Goal: Information Seeking & Learning: Learn about a topic

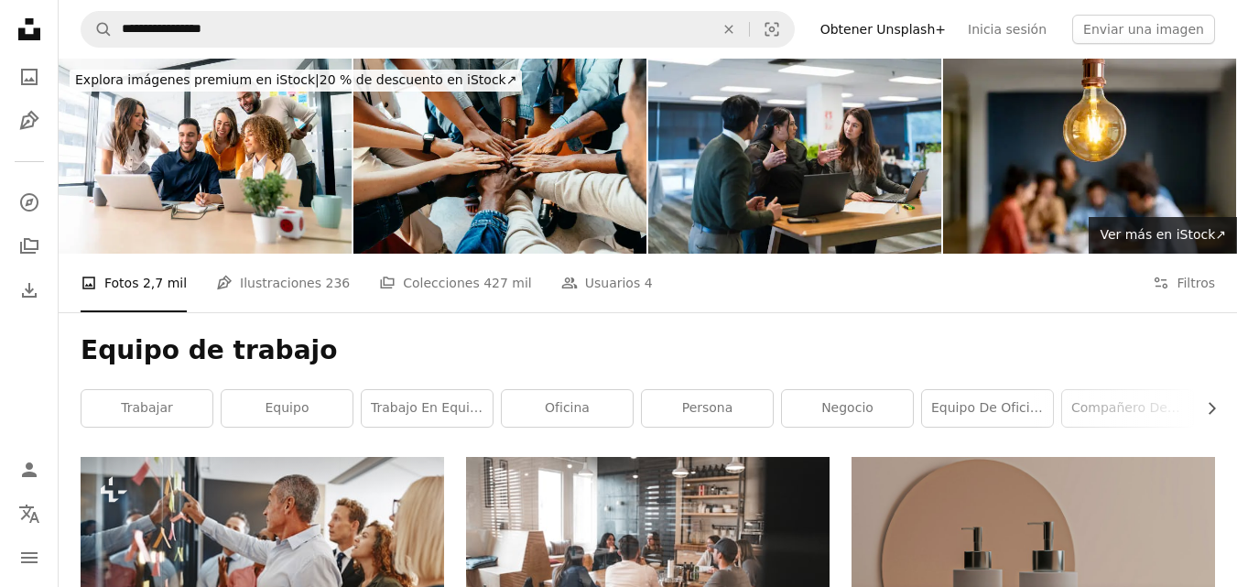
scroll to position [378, 0]
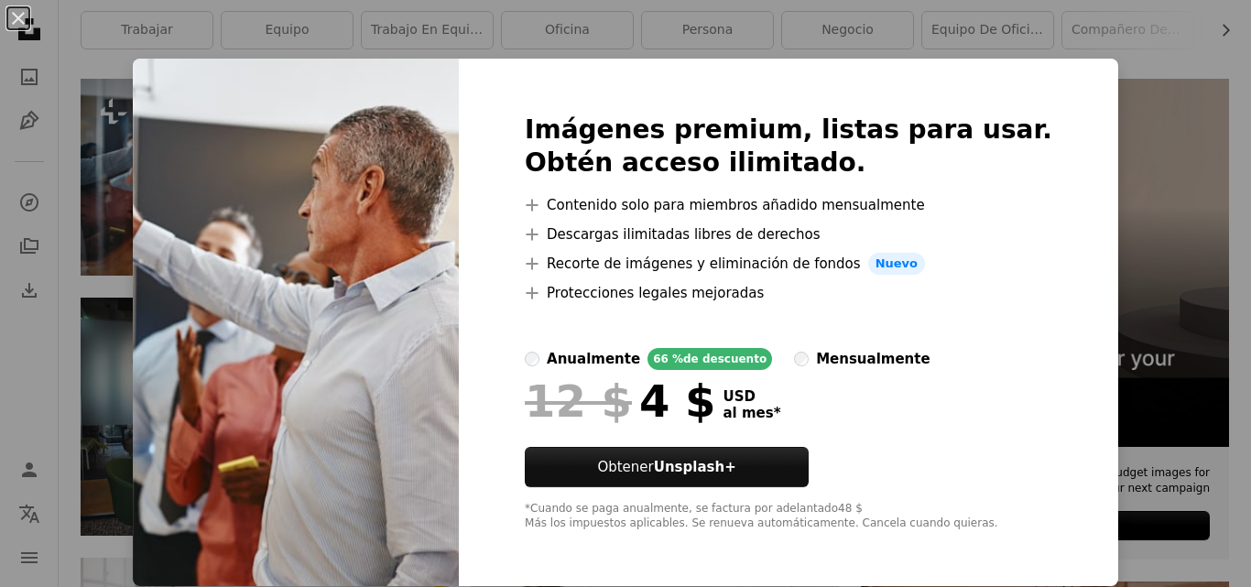
click at [1102, 73] on div "An X shape Imágenes premium, listas para usar. Obtén acceso ilimitado. A plus s…" at bounding box center [625, 293] width 1251 height 587
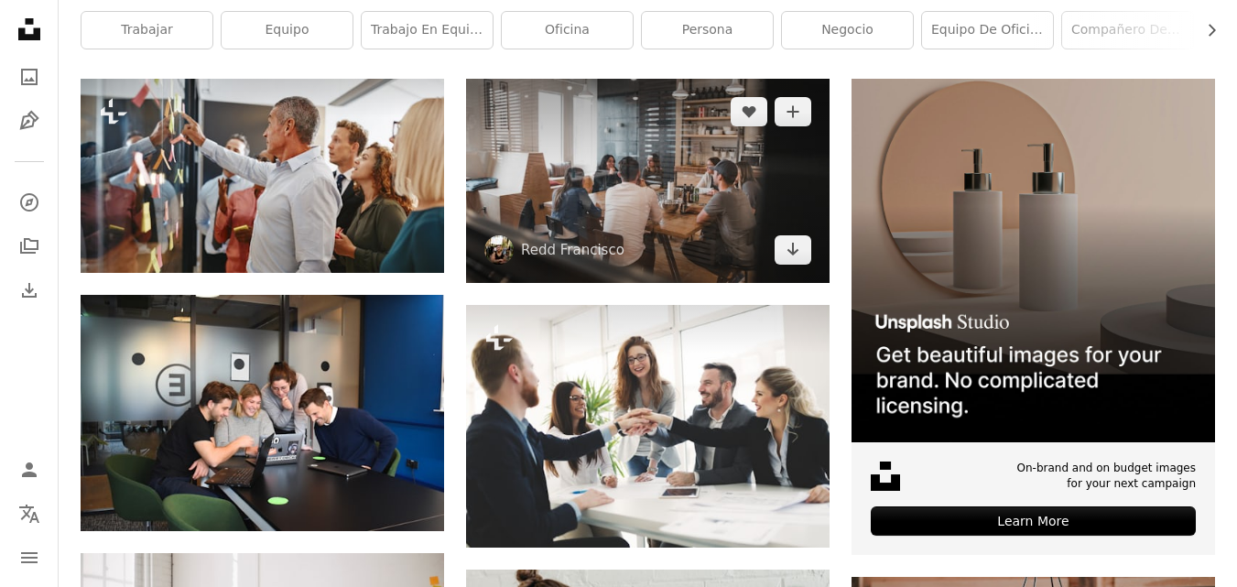
click at [611, 187] on img at bounding box center [648, 181] width 364 height 204
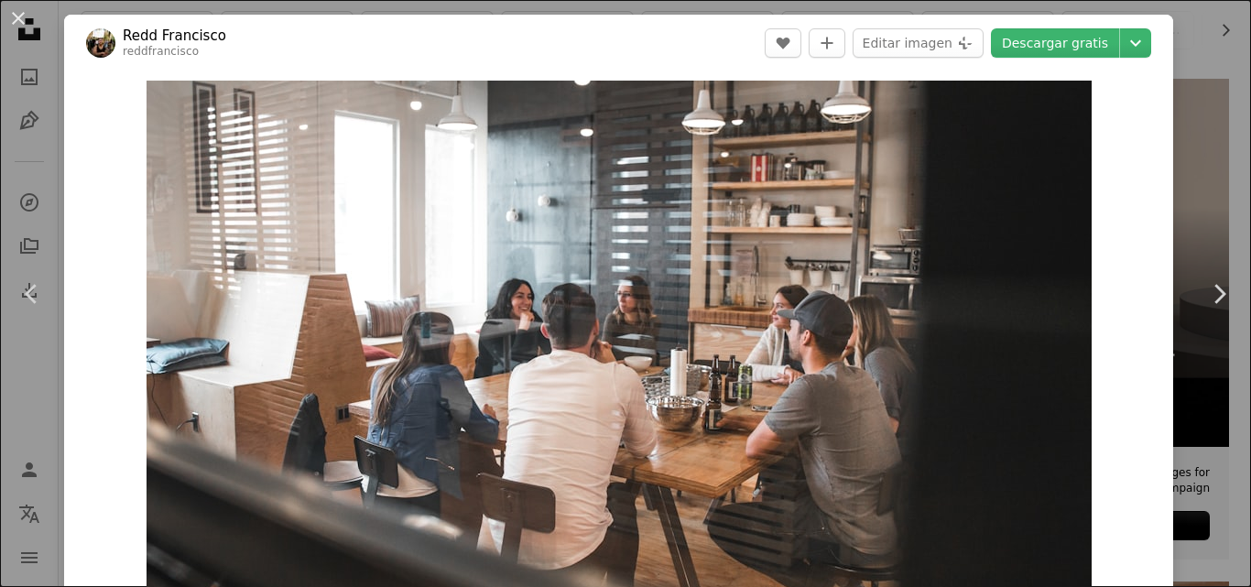
click at [1125, 68] on header "[PERSON_NAME] reddfrancisco A heart A plus sign Editar imagen Plus sign for Uns…" at bounding box center [618, 43] width 1109 height 57
click at [1180, 88] on div "An X shape Chevron left Chevron right [PERSON_NAME] reddfrancisco A heart A plu…" at bounding box center [625, 293] width 1251 height 587
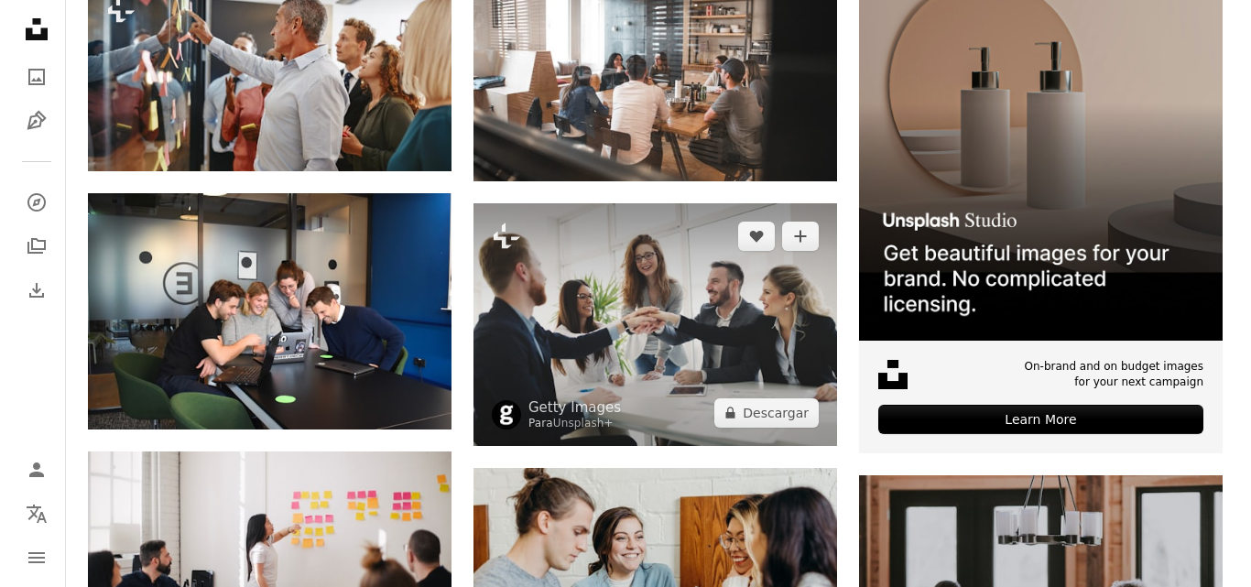
scroll to position [561, 0]
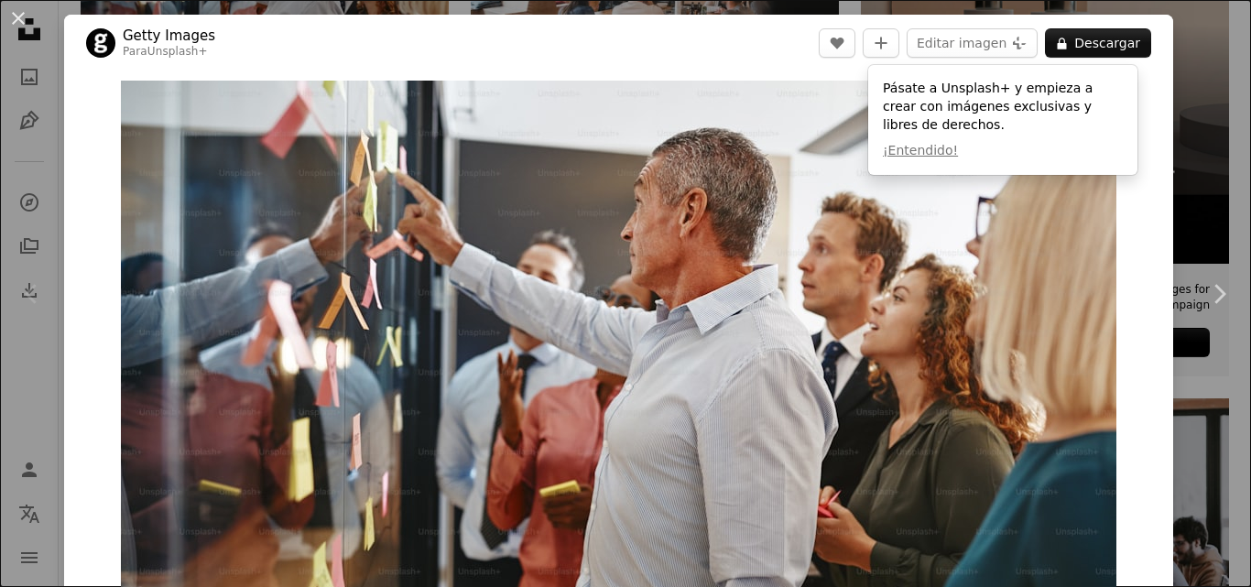
scroll to position [92, 0]
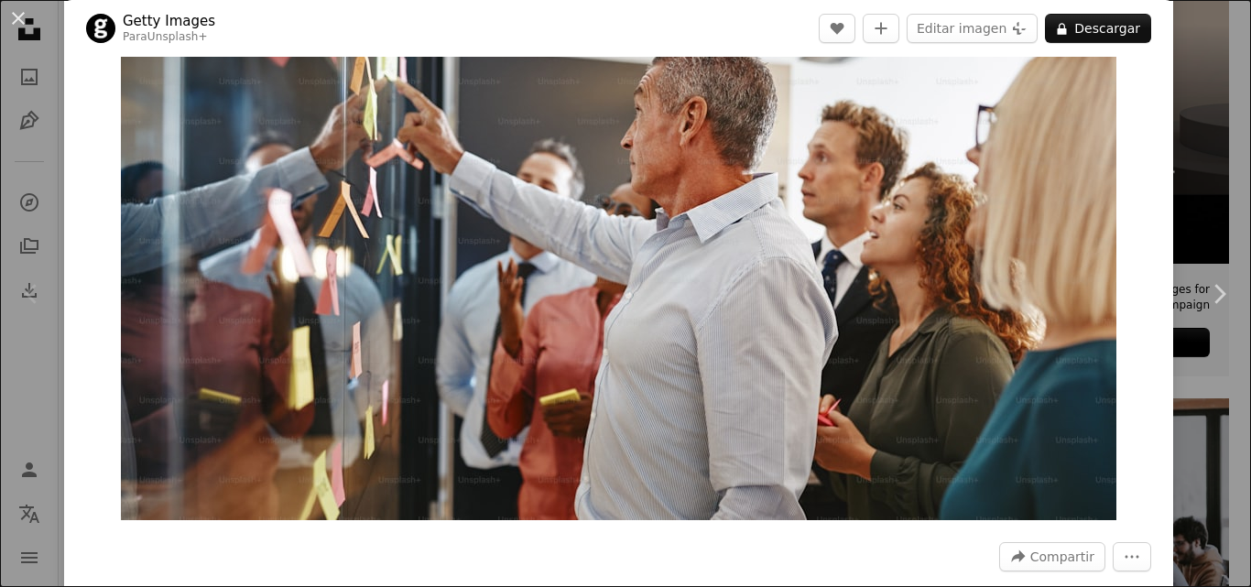
click at [850, 353] on img "Ampliar en esta imagen" at bounding box center [618, 254] width 995 height 531
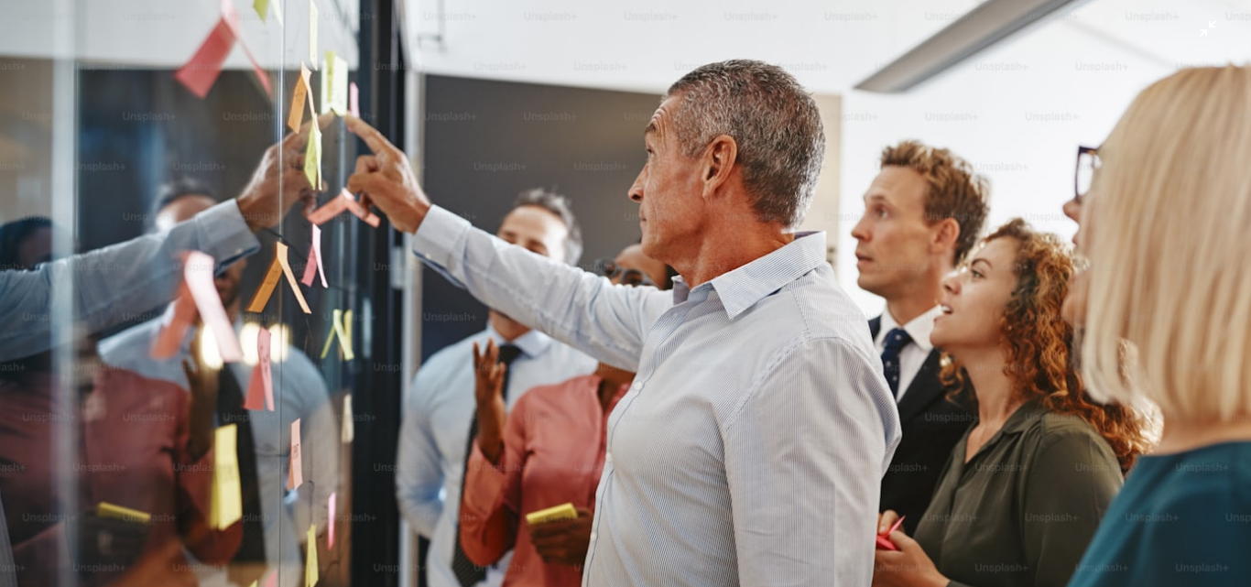
scroll to position [34, 0]
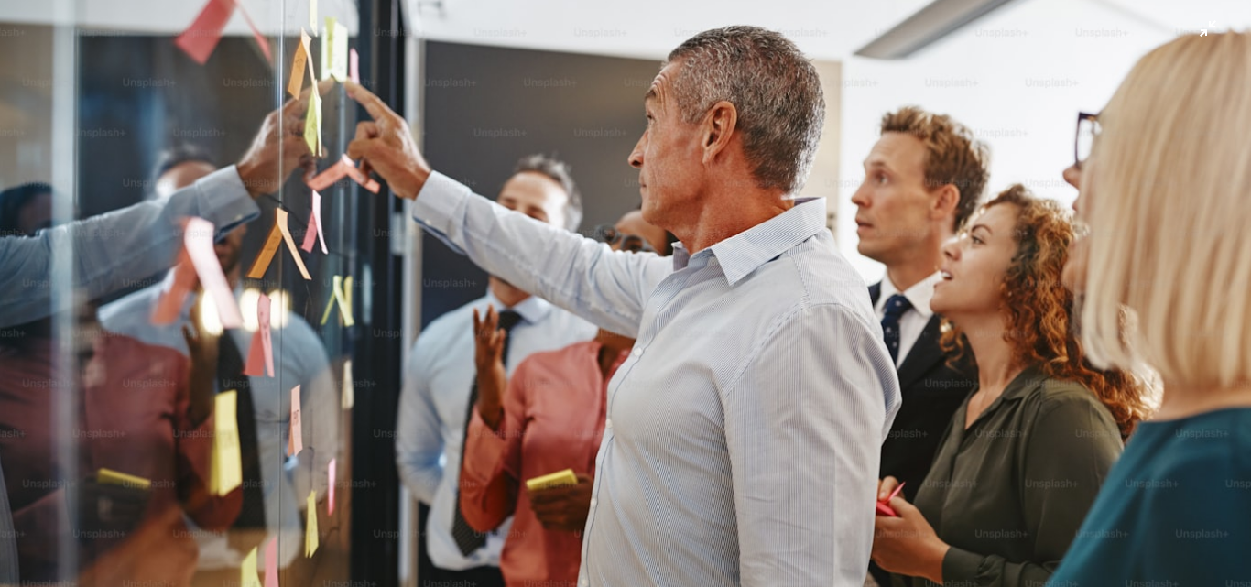
click at [852, 342] on img "Reducir el zoom en esta imagen" at bounding box center [625, 299] width 1253 height 669
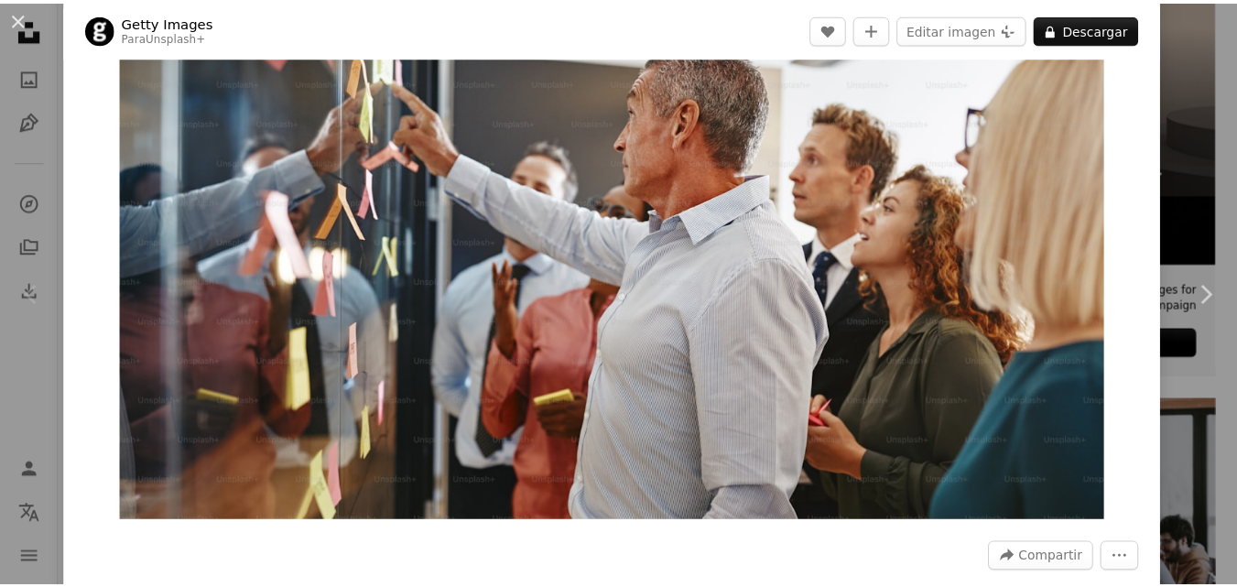
scroll to position [81, 0]
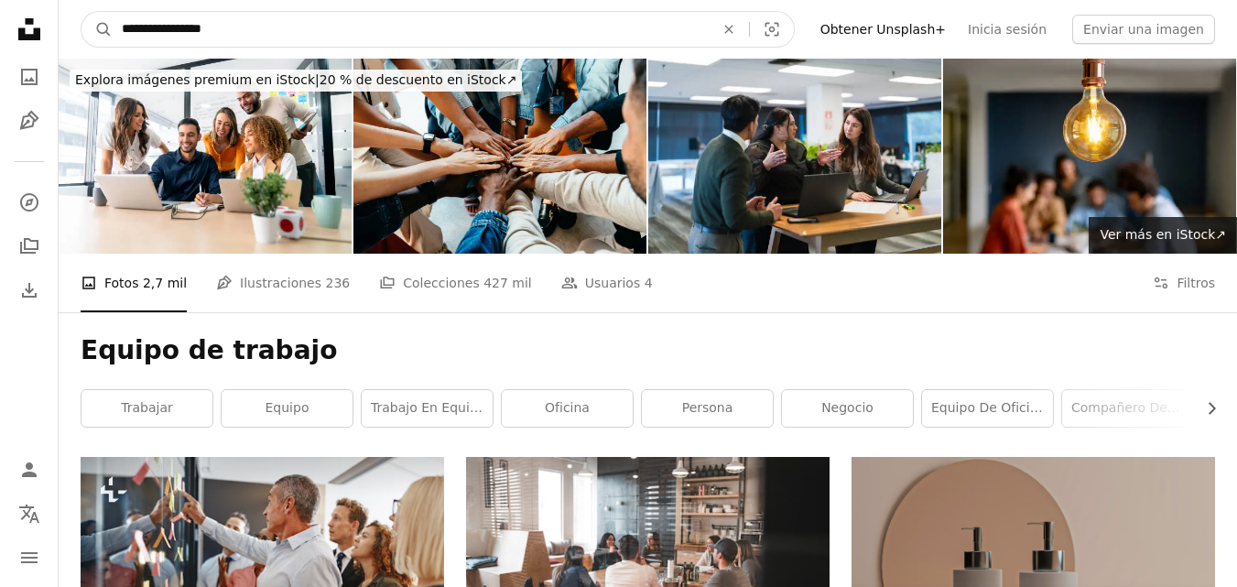
drag, startPoint x: 253, startPoint y: 34, endPoint x: 50, endPoint y: 18, distance: 203.0
click at [474, 30] on input "**********" at bounding box center [411, 29] width 596 height 35
type input "*"
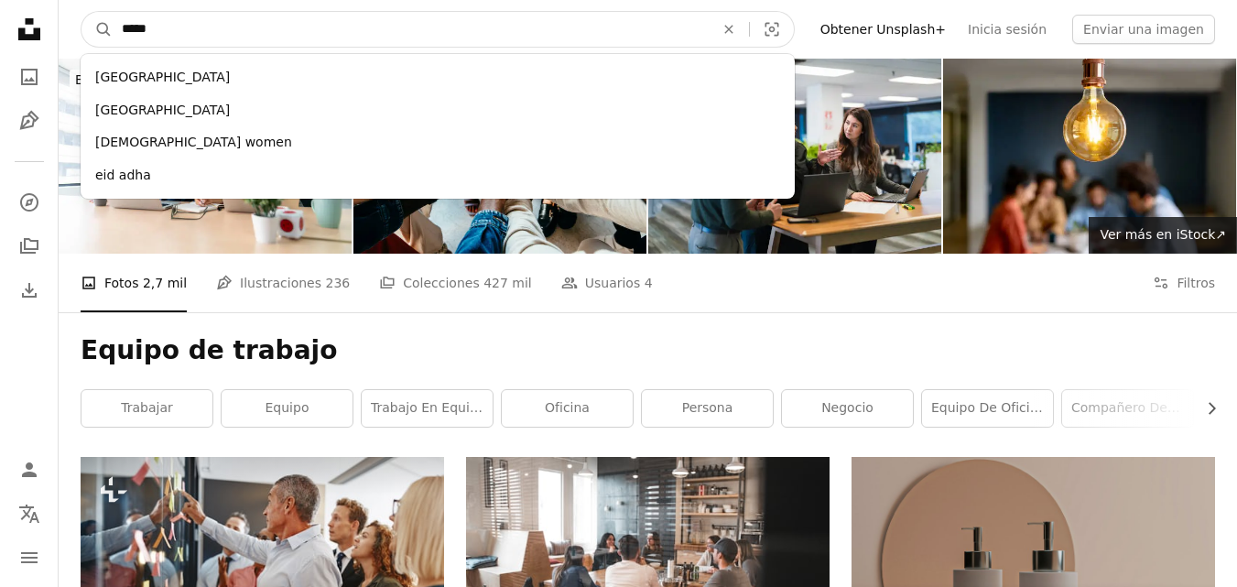
type input "*****"
click at [82, 12] on button "A magnifying glass" at bounding box center [97, 29] width 31 height 35
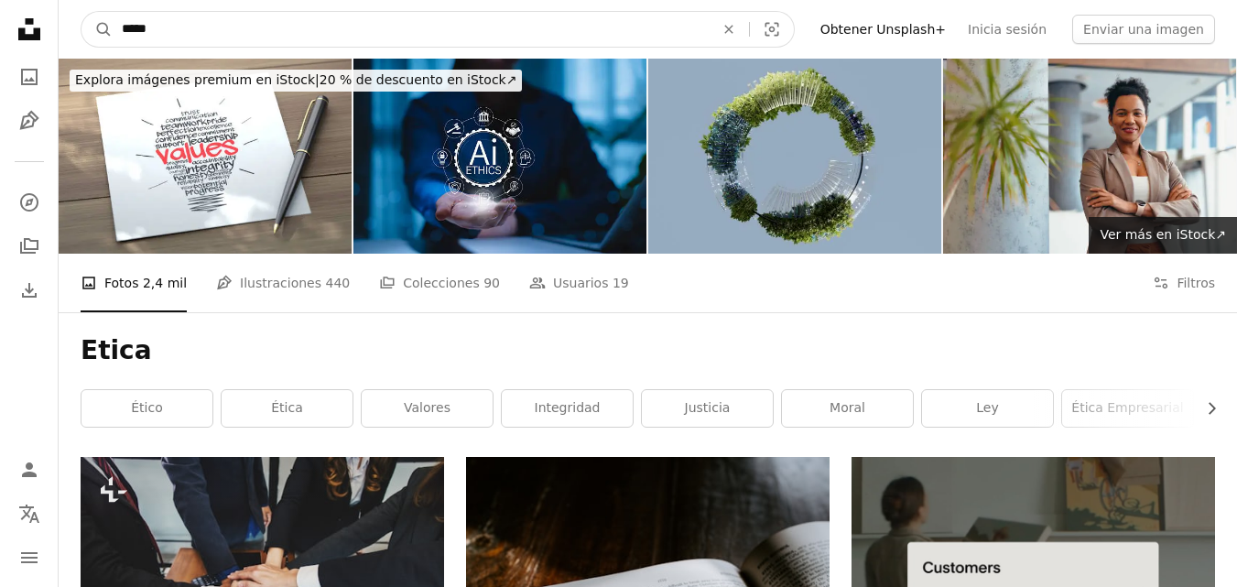
click at [279, 28] on input "*****" at bounding box center [411, 29] width 596 height 35
type input "**********"
click at [82, 12] on button "A magnifying glass" at bounding box center [97, 29] width 31 height 35
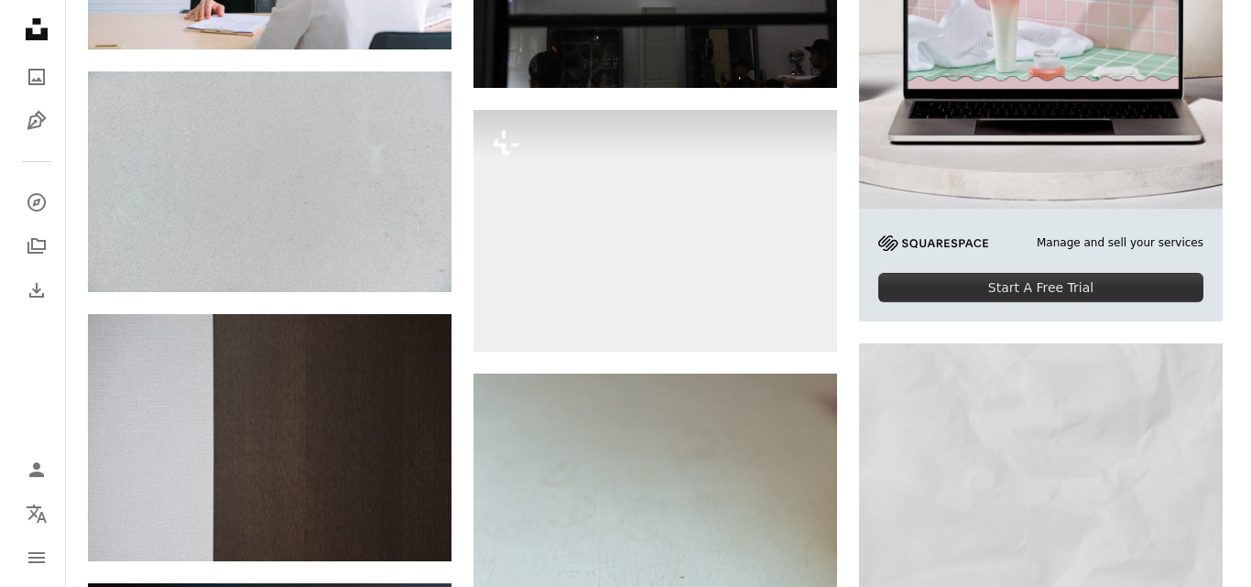
scroll to position [641, 0]
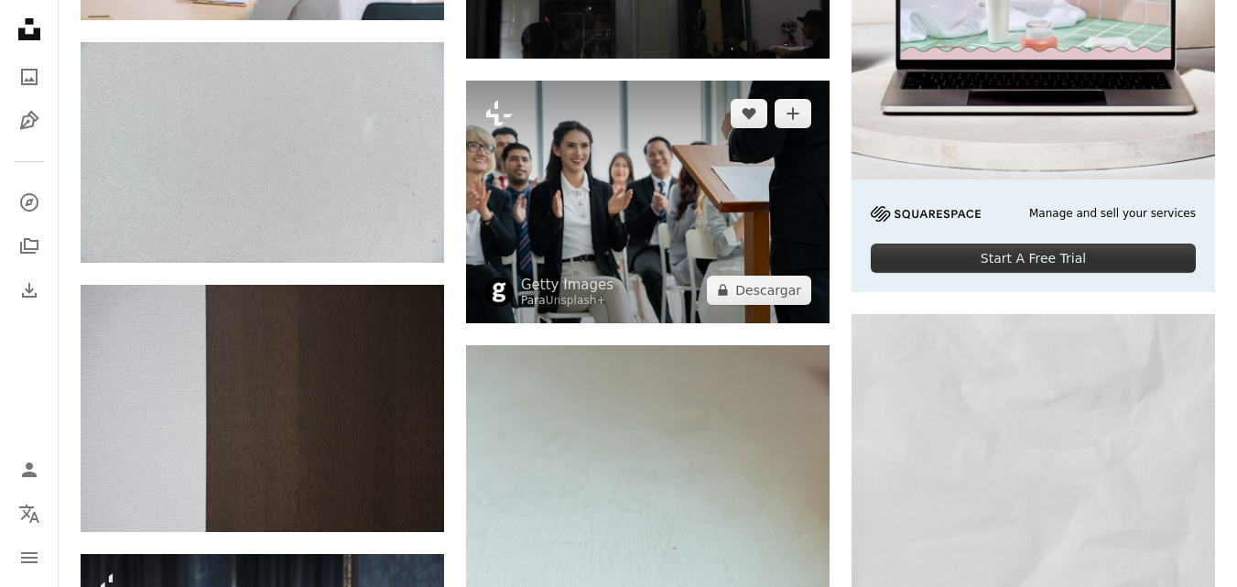
click at [719, 214] on img at bounding box center [648, 202] width 364 height 243
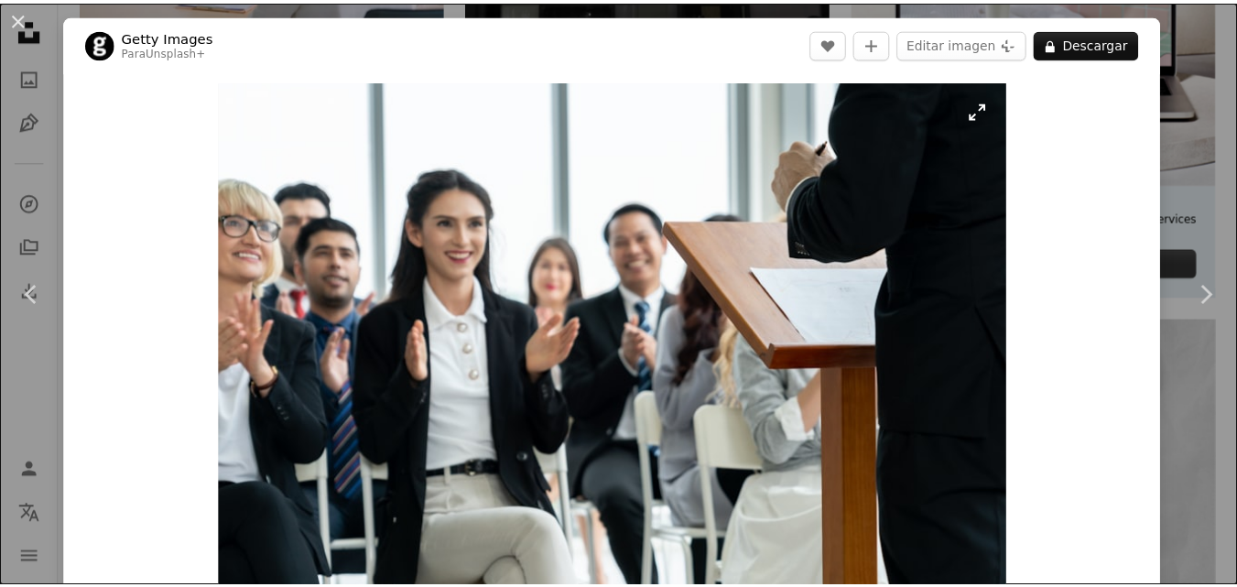
scroll to position [92, 0]
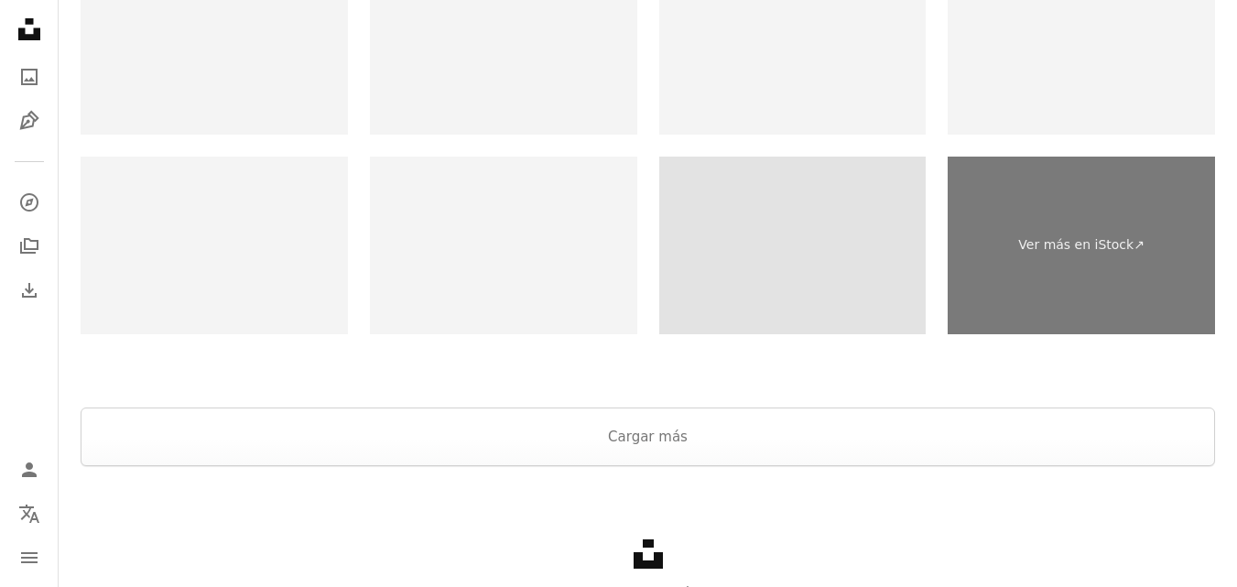
scroll to position [3478, 0]
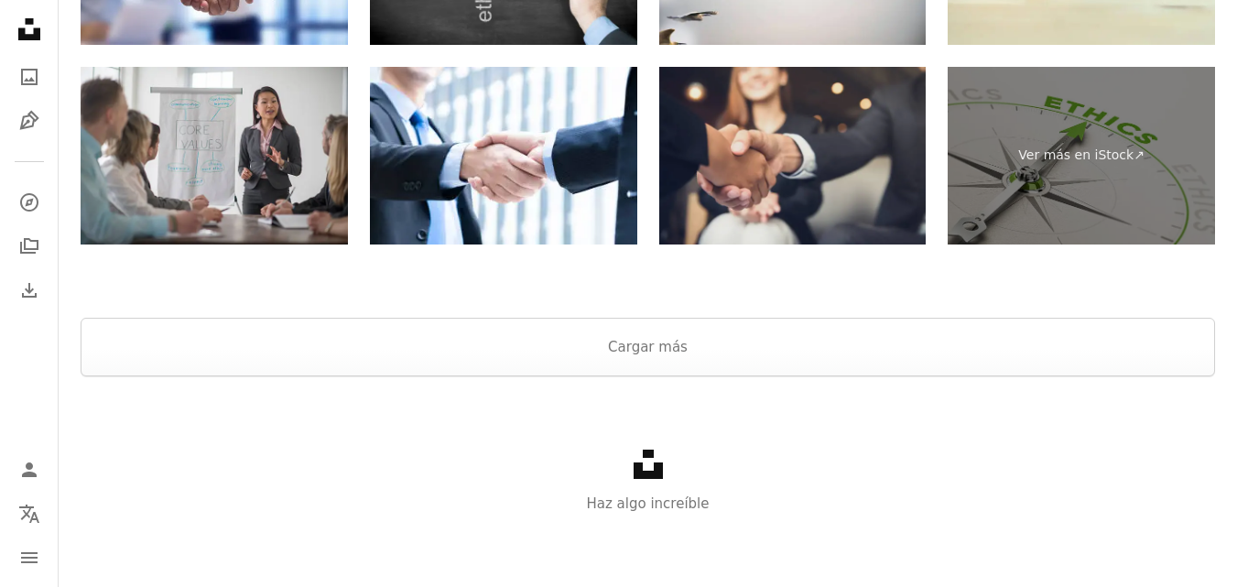
click at [765, 138] on img at bounding box center [792, 156] width 267 height 179
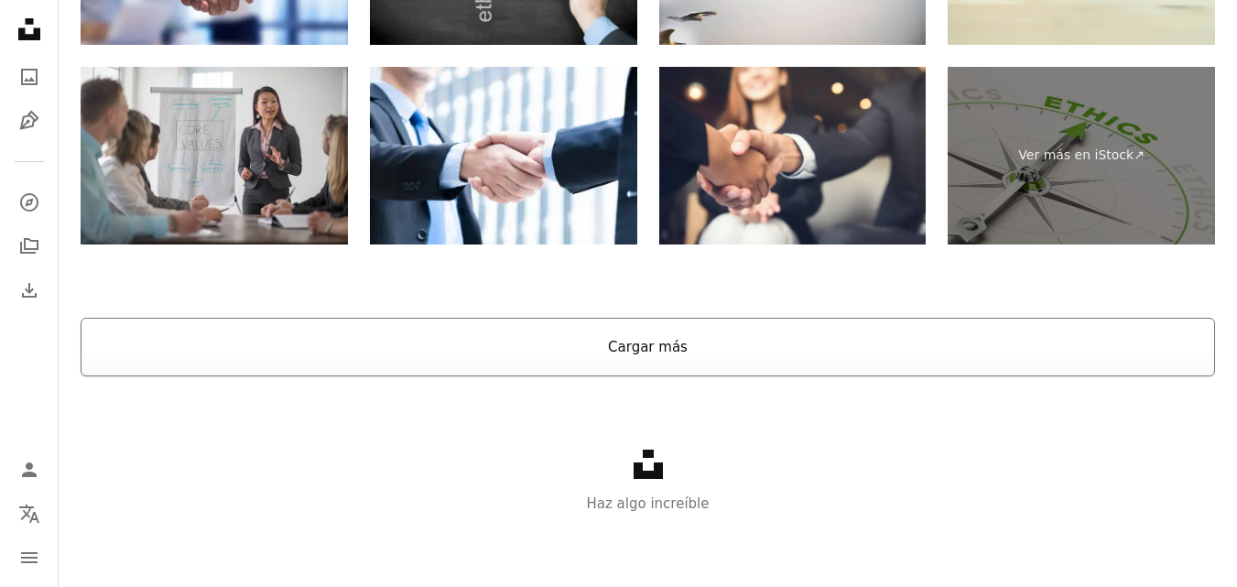
click at [644, 330] on button "Cargar más" at bounding box center [648, 347] width 1135 height 59
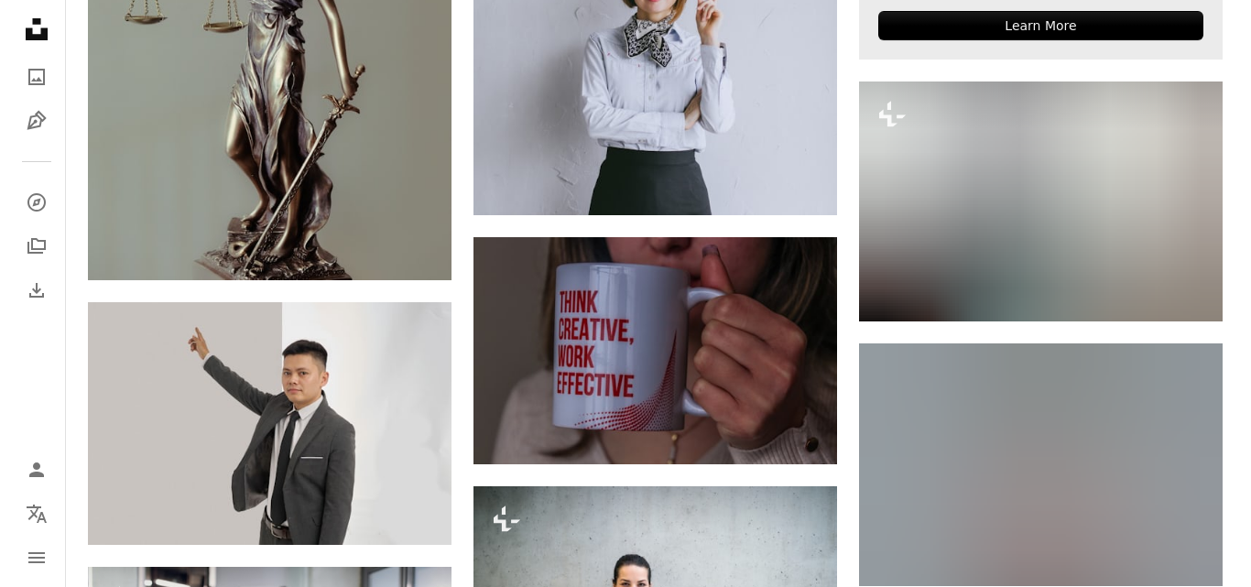
scroll to position [8607, 0]
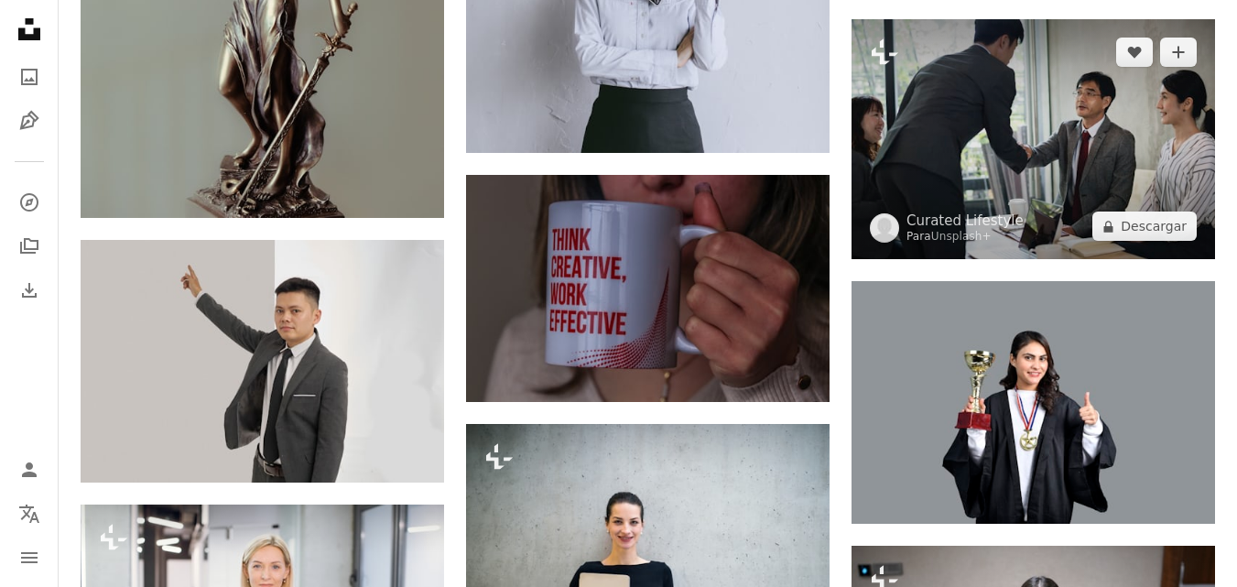
click at [995, 147] on img at bounding box center [1034, 139] width 364 height 240
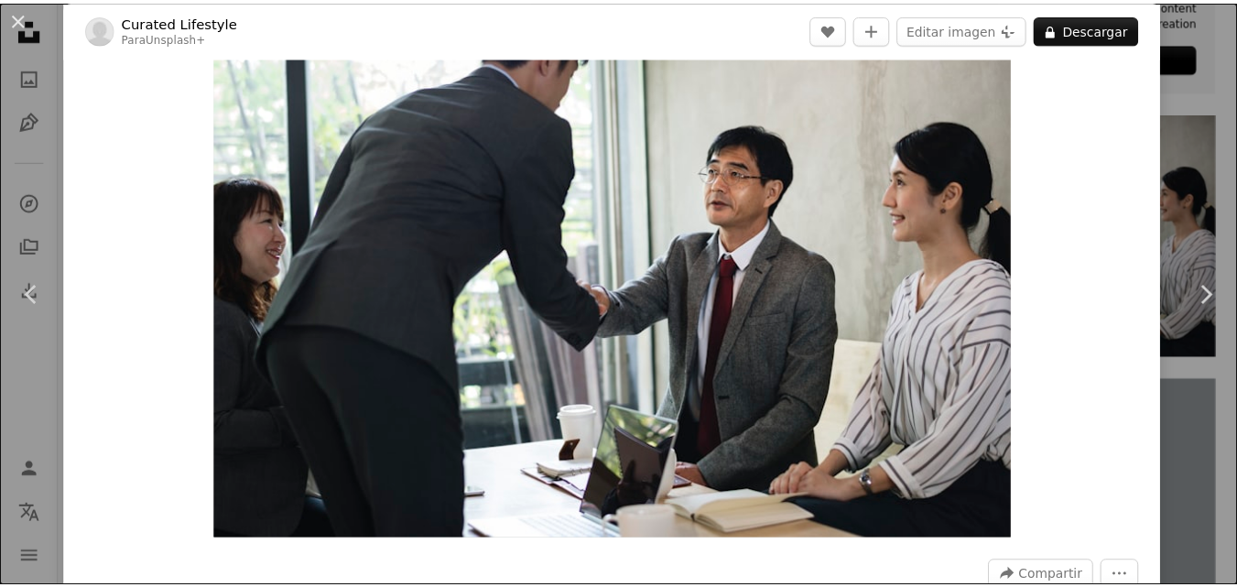
scroll to position [183, 0]
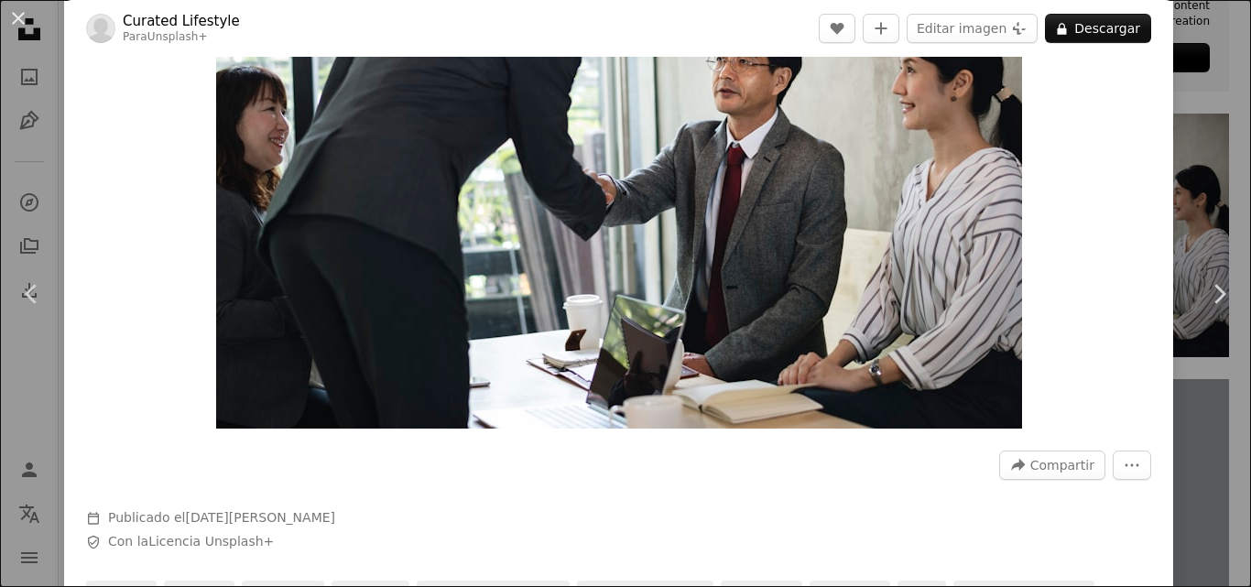
click at [1207, 198] on div "An X shape Chevron left Chevron right Curated Lifestyle Para Unsplash+ A heart …" at bounding box center [625, 293] width 1251 height 587
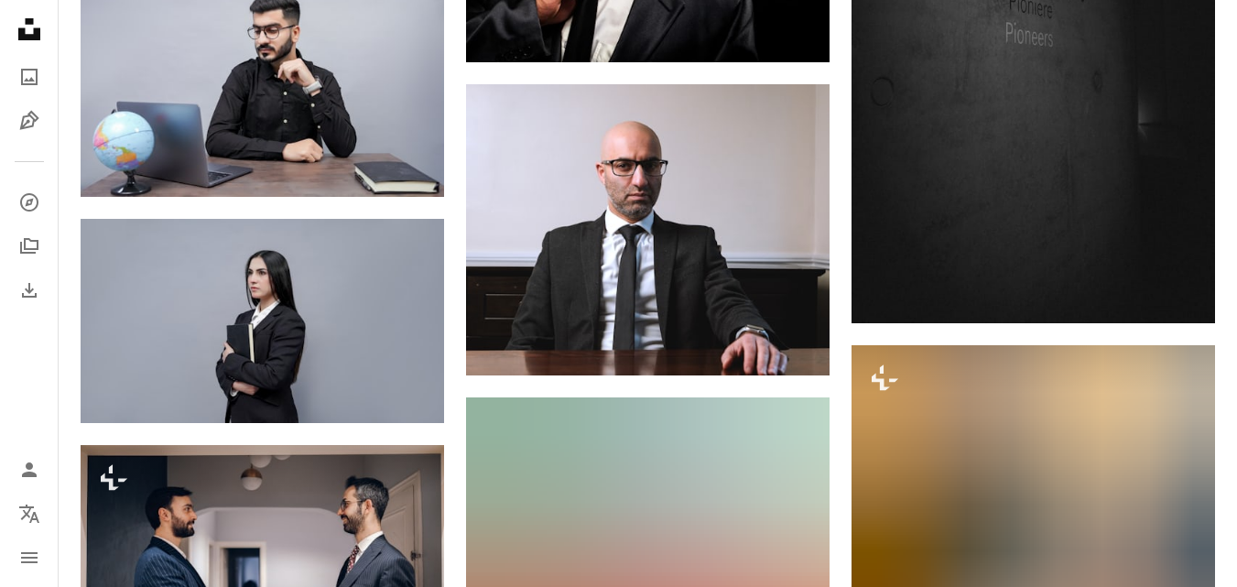
scroll to position [10072, 0]
